Goal: Check status: Check status

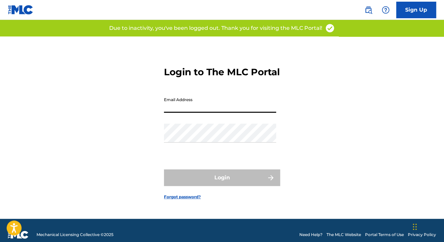
click at [197, 113] on input "Email Address" at bounding box center [220, 103] width 112 height 19
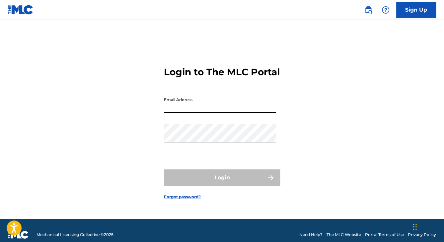
type input "[EMAIL_ADDRESS][DOMAIN_NAME]"
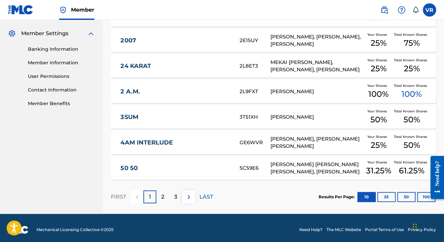
scroll to position [268, 0]
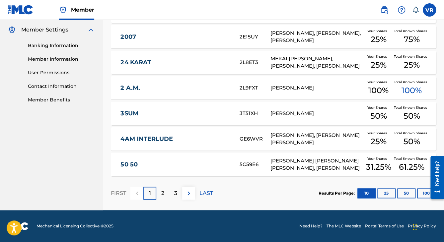
click at [366, 188] on button "10" at bounding box center [366, 193] width 18 height 10
click at [389, 188] on button "25" at bounding box center [386, 193] width 18 height 10
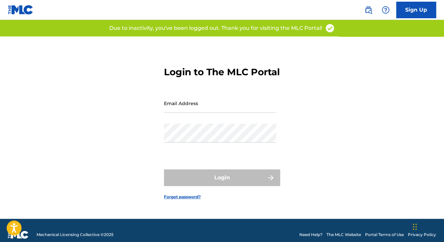
click at [166, 111] on input "Email Address" at bounding box center [220, 103] width 112 height 19
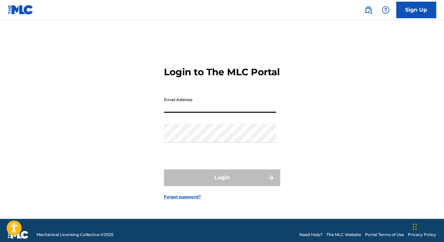
click at [143, 120] on div "Login to The MLC Portal Email Address Password Login Forgot password?" at bounding box center [222, 127] width 444 height 182
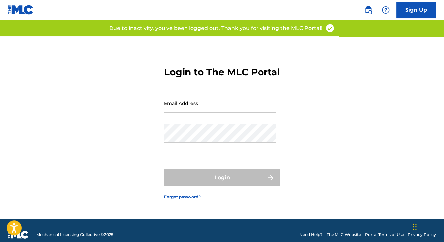
click at [41, 128] on div "Login to The MLC Portal Email Address Password Login Forgot password?" at bounding box center [222, 127] width 444 height 182
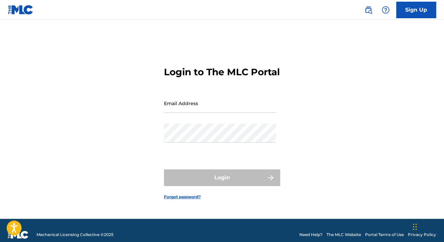
click at [170, 113] on input "Email Address" at bounding box center [220, 103] width 112 height 19
click at [17, 14] on img at bounding box center [21, 10] width 26 height 10
click at [16, 15] on link at bounding box center [21, 10] width 26 height 20
click at [177, 113] on input "Email Address" at bounding box center [220, 103] width 112 height 19
type input "[EMAIL_ADDRESS][DOMAIN_NAME]"
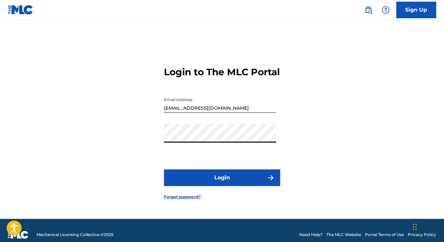
click at [173, 182] on button "Login" at bounding box center [222, 177] width 116 height 17
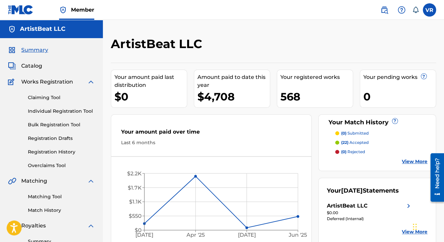
click at [16, 15] on link at bounding box center [21, 10] width 26 height 20
click at [24, 67] on span "Catalog" at bounding box center [31, 66] width 21 height 8
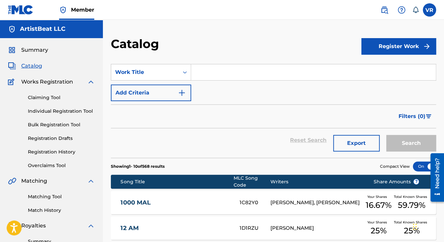
click at [12, 9] on img at bounding box center [21, 10] width 26 height 10
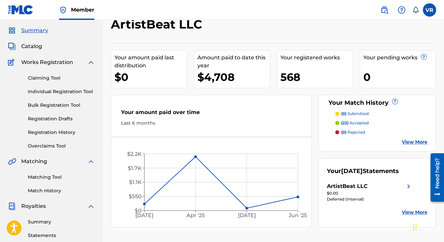
scroll to position [20, 0]
click at [46, 134] on link "Registration History" at bounding box center [61, 132] width 67 height 7
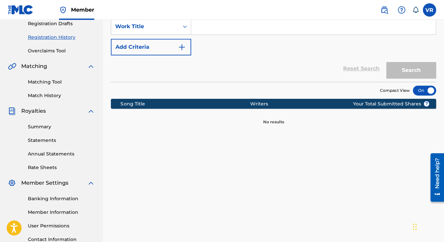
scroll to position [115, 0]
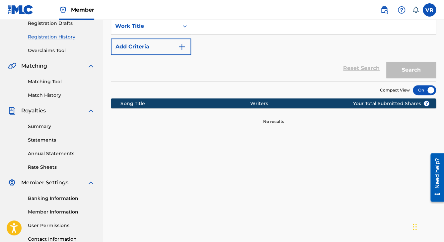
click at [12, 6] on img at bounding box center [21, 10] width 26 height 10
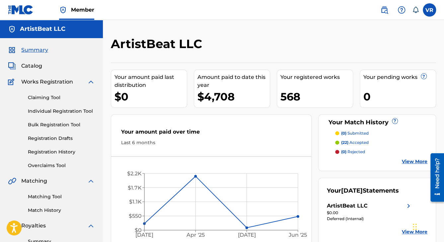
click at [32, 68] on span "Catalog" at bounding box center [31, 66] width 21 height 8
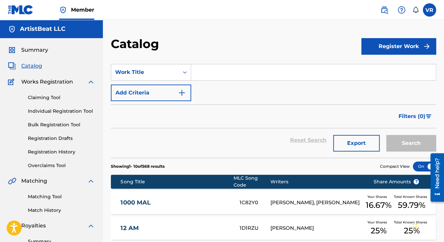
click at [31, 49] on span "Summary" at bounding box center [34, 50] width 27 height 8
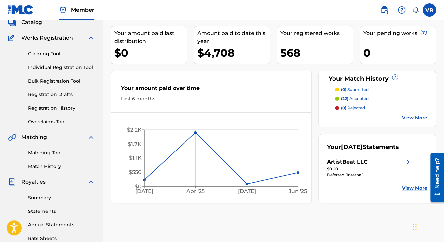
scroll to position [44, 0]
click at [40, 109] on link "Registration History" at bounding box center [61, 108] width 67 height 7
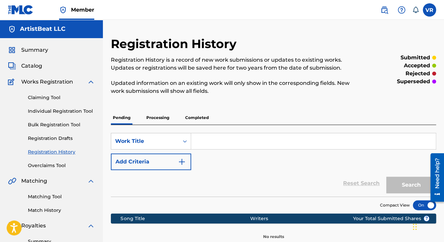
click at [153, 116] on p "Processing" at bounding box center [157, 118] width 27 height 14
click at [127, 118] on p "Pending" at bounding box center [122, 118] width 22 height 14
click at [153, 115] on p "Processing" at bounding box center [157, 118] width 27 height 14
click at [195, 119] on p "Completed" at bounding box center [197, 118] width 28 height 14
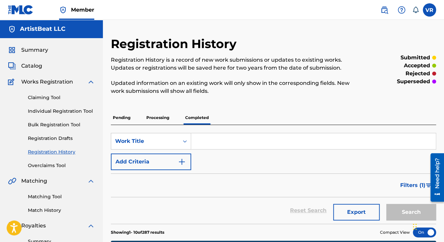
click at [156, 121] on p "Processing" at bounding box center [157, 118] width 27 height 14
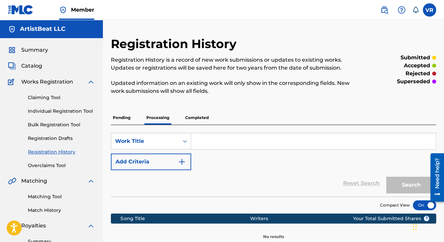
click at [123, 119] on p "Pending" at bounding box center [122, 118] width 22 height 14
click at [157, 121] on p "Processing" at bounding box center [157, 118] width 27 height 14
click at [198, 117] on p "Completed" at bounding box center [197, 118] width 28 height 14
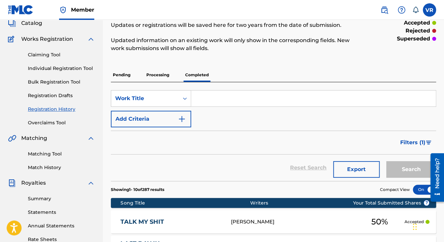
scroll to position [42, 0]
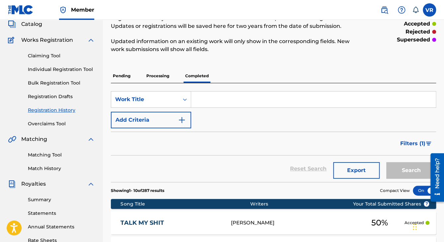
click at [154, 77] on p "Processing" at bounding box center [157, 76] width 27 height 14
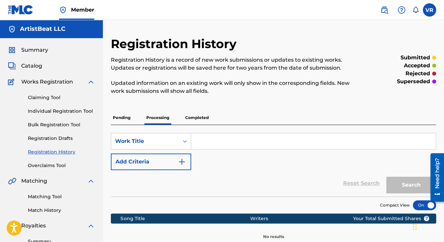
click at [126, 118] on p "Pending" at bounding box center [122, 118] width 22 height 14
click at [192, 118] on p "Completed" at bounding box center [197, 118] width 28 height 14
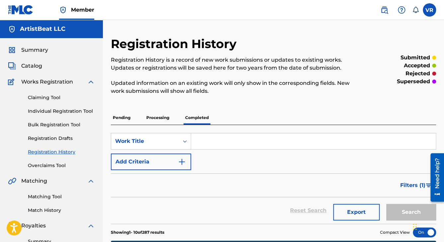
click at [160, 115] on p "Processing" at bounding box center [157, 118] width 27 height 14
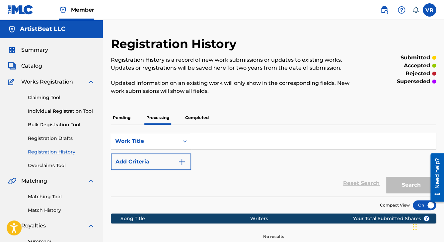
click at [250, 53] on div "Registration History Registration History is a record of new work submissions o…" at bounding box center [236, 69] width 250 height 66
click at [428, 11] on label at bounding box center [428, 9] width 13 height 13
click at [429, 10] on input "VR [PERSON_NAME] [EMAIL_ADDRESS][DOMAIN_NAME] Notification Preferences Profile …" at bounding box center [429, 10] width 0 height 0
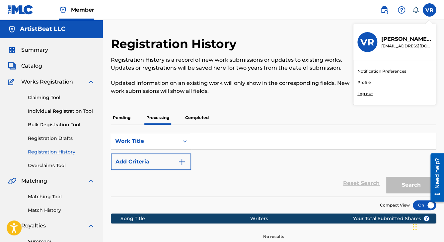
click at [373, 45] on h3 "VR" at bounding box center [367, 42] width 14 height 12
click at [429, 10] on input "VR [PERSON_NAME] [EMAIL_ADDRESS][DOMAIN_NAME] Notification Preferences Profile …" at bounding box center [429, 10] width 0 height 0
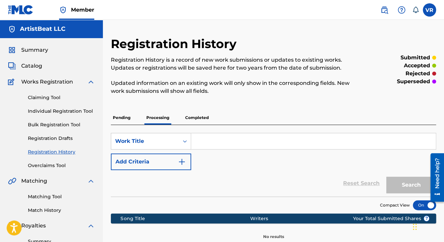
click at [227, 51] on h2 "Registration History" at bounding box center [175, 43] width 129 height 15
click at [49, 95] on link "Claiming Tool" at bounding box center [61, 97] width 67 height 7
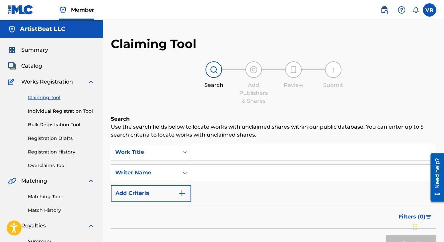
click at [28, 10] on img at bounding box center [21, 10] width 26 height 10
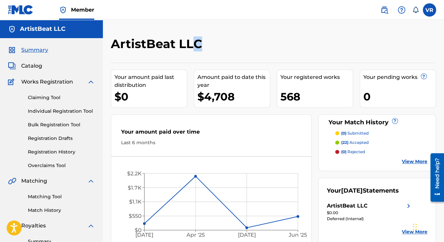
drag, startPoint x: 201, startPoint y: 45, endPoint x: 188, endPoint y: 44, distance: 12.9
click at [188, 44] on h2 "ArtistBeat LLC" at bounding box center [158, 43] width 95 height 15
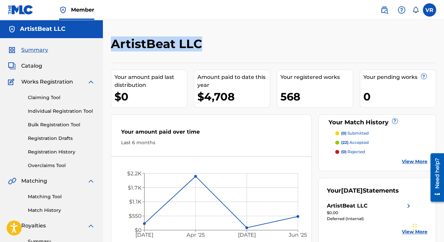
click at [188, 44] on h2 "ArtistBeat LLC" at bounding box center [158, 43] width 95 height 15
drag, startPoint x: 188, startPoint y: 44, endPoint x: 178, endPoint y: 72, distance: 29.8
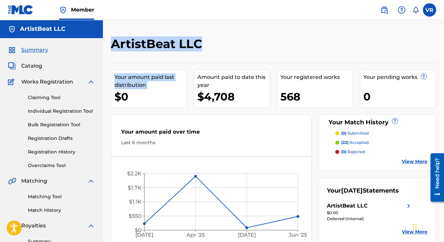
click at [178, 72] on div "ArtistBeat LLC Your amount paid last distribution $0 Amount paid to date this y…" at bounding box center [273, 141] width 325 height 211
click at [225, 52] on div "ArtistBeat LLC" at bounding box center [236, 46] width 250 height 20
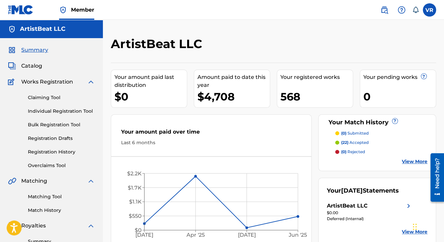
click at [214, 99] on div "$4,708" at bounding box center [233, 96] width 72 height 15
